Goal: Navigation & Orientation: Find specific page/section

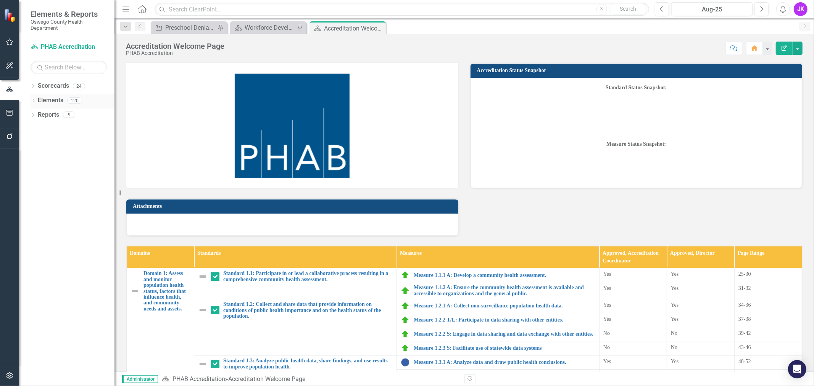
click at [32, 98] on div "Dropdown" at bounding box center [33, 101] width 5 height 6
click at [32, 100] on icon "Dropdown" at bounding box center [32, 100] width 4 height 5
click at [32, 86] on icon "Dropdown" at bounding box center [33, 87] width 5 height 4
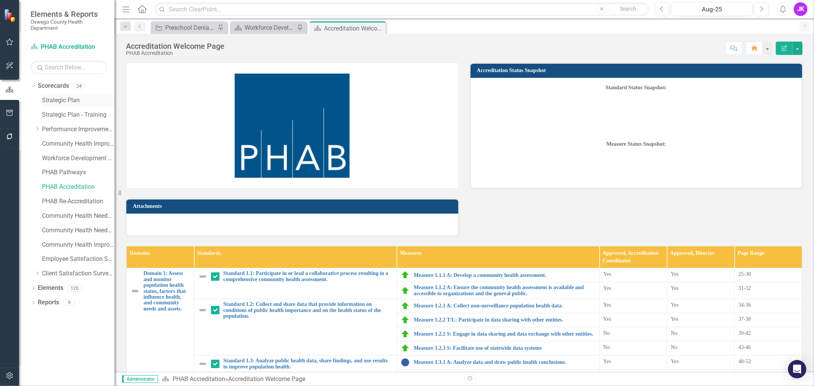
click at [44, 100] on link "Strategic Plan" at bounding box center [78, 100] width 73 height 9
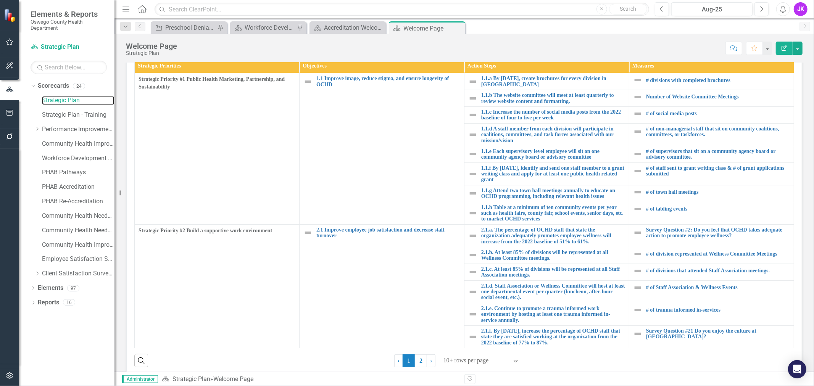
scroll to position [228, 0]
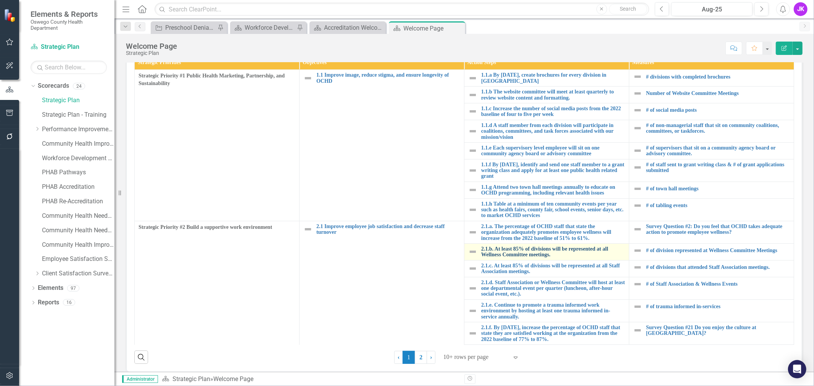
click at [576, 249] on link "2.1.b. At least 85% of divisions will be represented at all Wellness Committee …" at bounding box center [553, 252] width 144 height 12
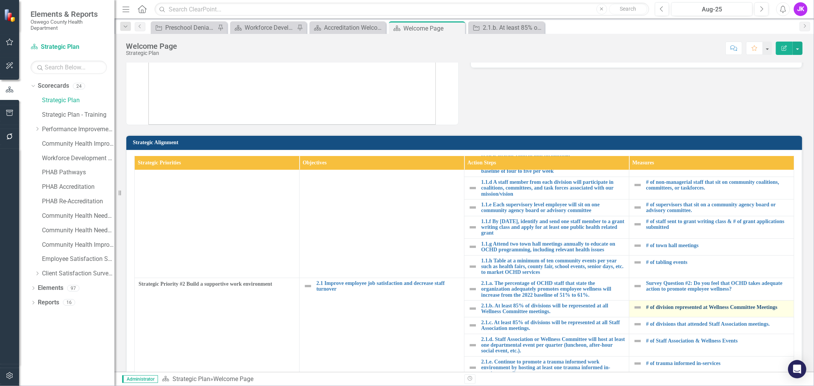
scroll to position [74, 0]
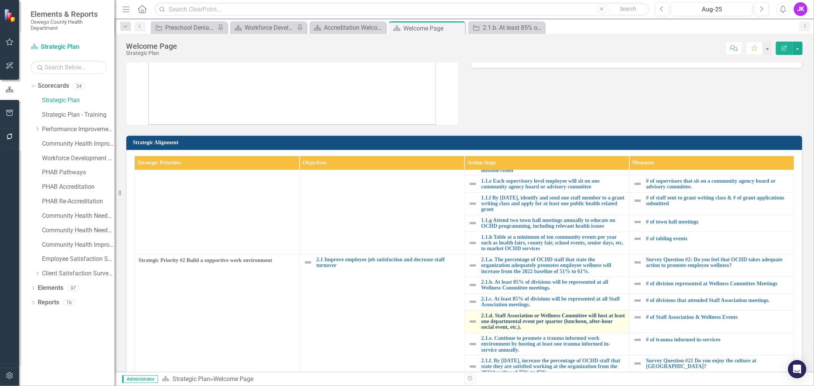
click at [578, 313] on link "2.1.d. Staff Association or Wellness Committee will host at least one departmen…" at bounding box center [553, 322] width 144 height 18
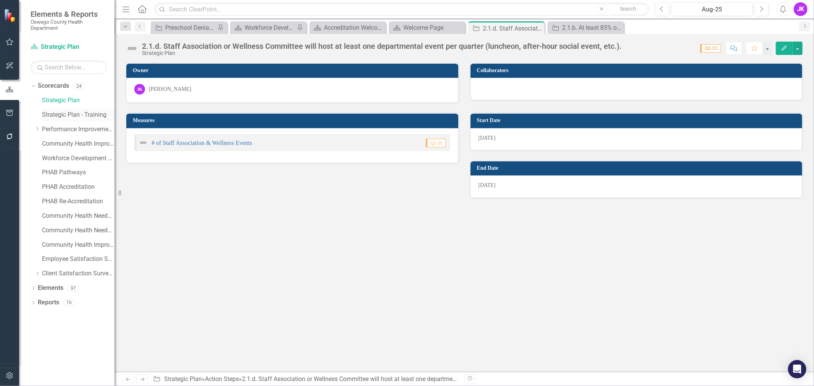
click at [81, 111] on link "Strategic Plan - Training" at bounding box center [78, 115] width 73 height 9
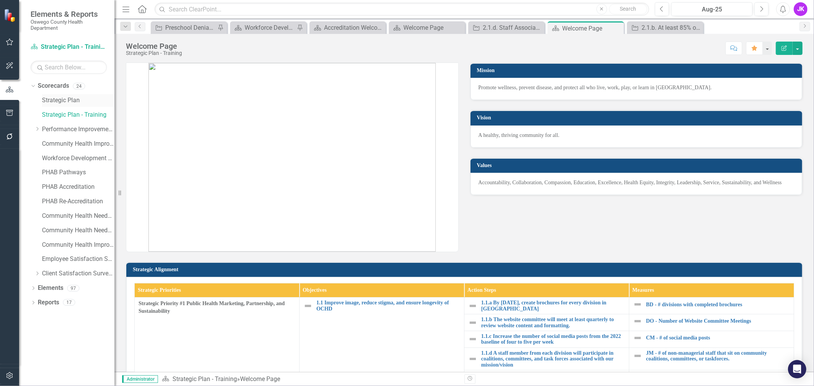
click at [67, 99] on link "Strategic Plan" at bounding box center [78, 100] width 73 height 9
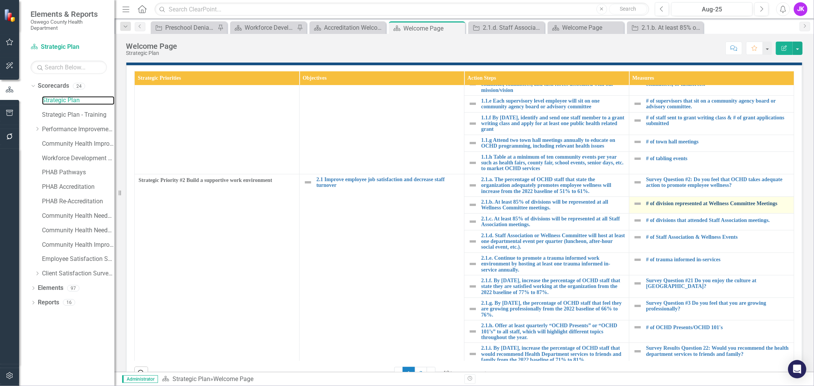
scroll to position [74, 0]
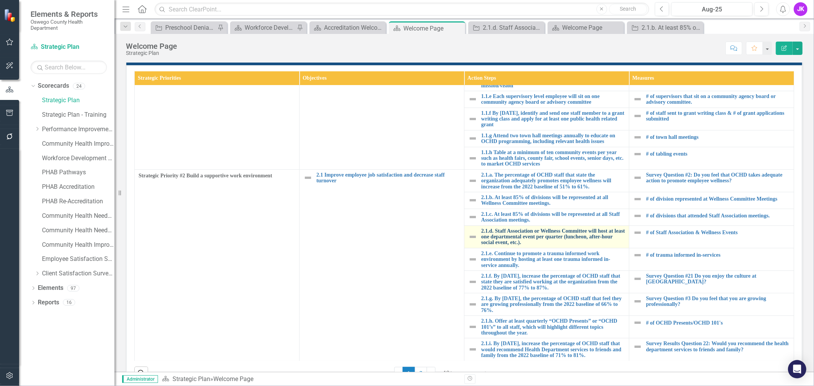
click at [556, 231] on link "2.1.d. Staff Association or Wellness Committee will host at least one departmen…" at bounding box center [553, 237] width 144 height 18
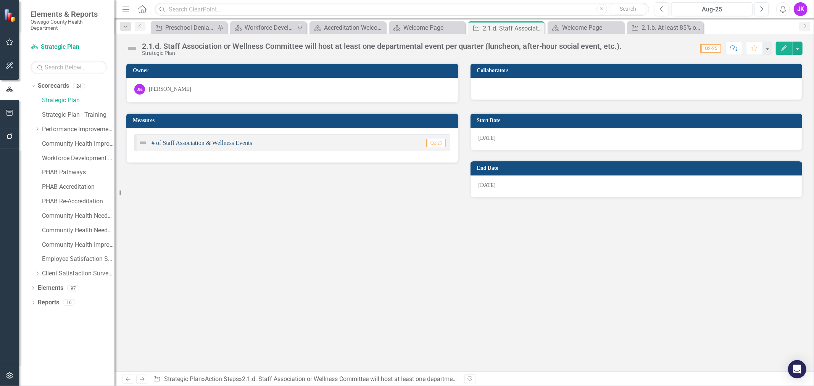
click at [207, 140] on link "# of Staff Association & Wellness Events" at bounding box center [202, 143] width 101 height 6
